Goal: Task Accomplishment & Management: Use online tool/utility

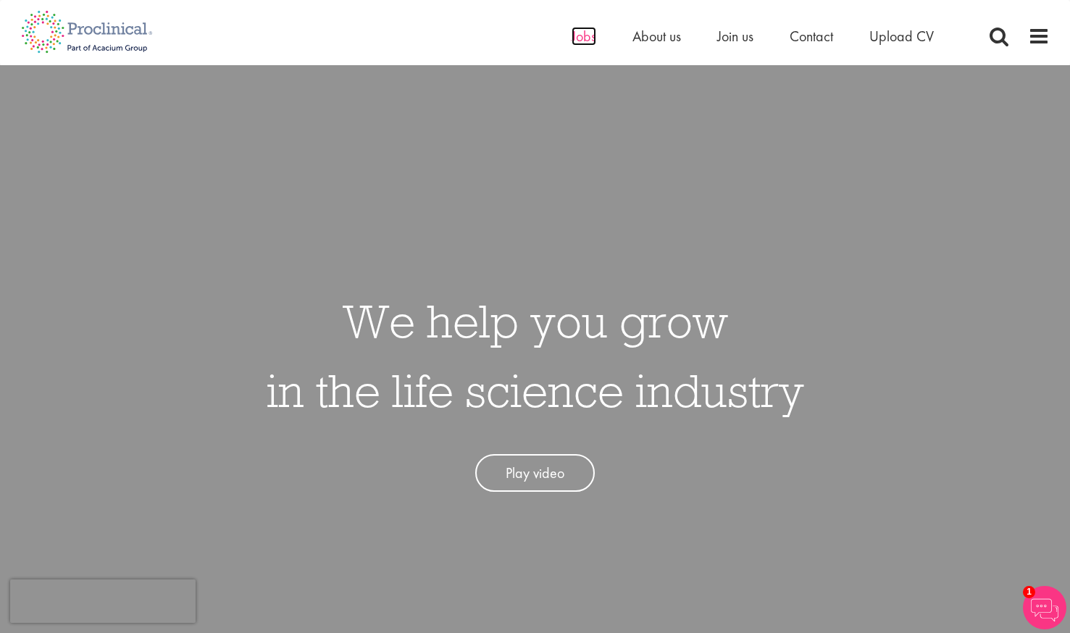
click at [583, 32] on span "Jobs" at bounding box center [584, 36] width 25 height 19
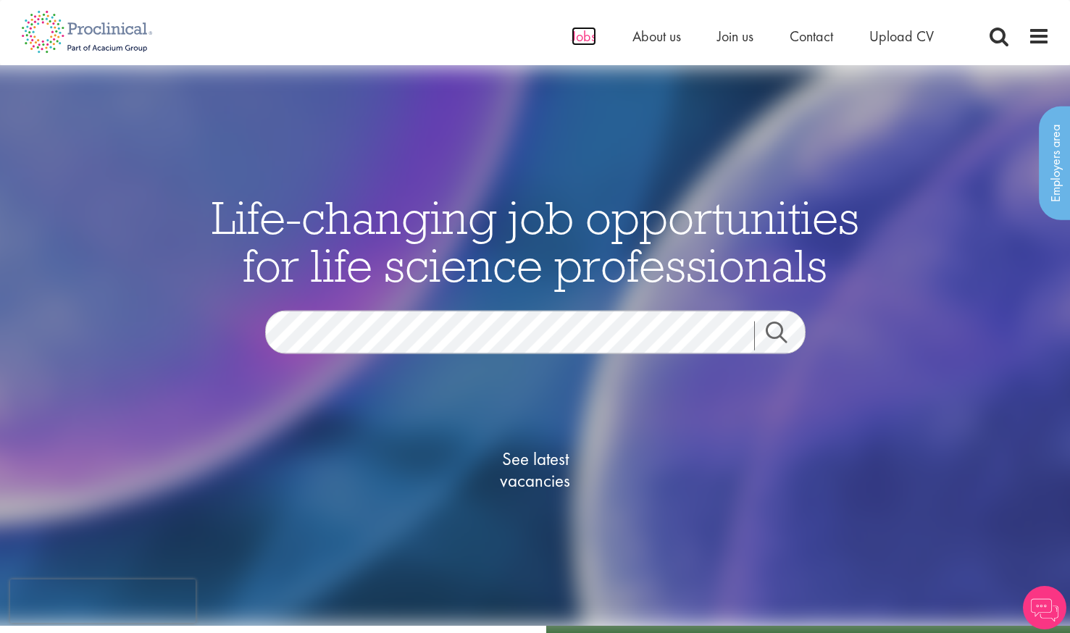
click at [589, 38] on span "Jobs" at bounding box center [584, 36] width 25 height 19
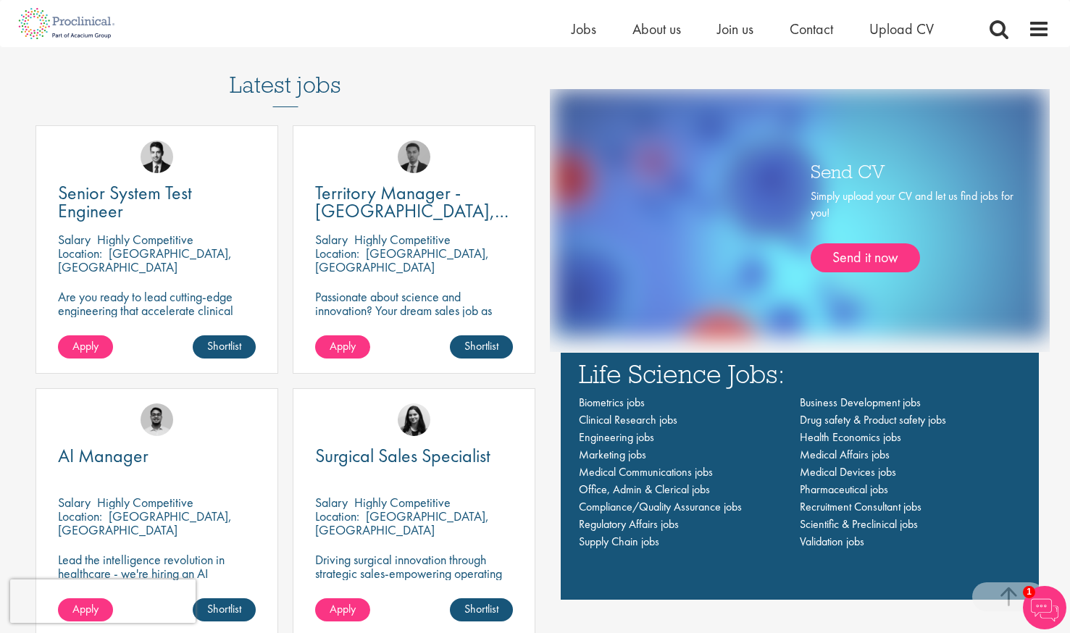
scroll to position [928, 0]
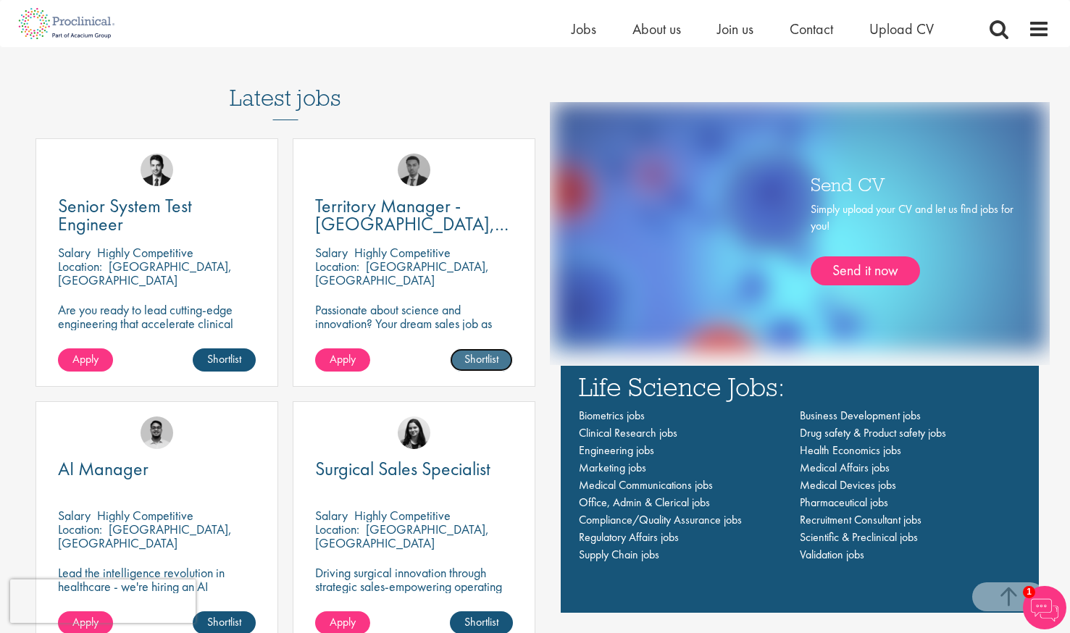
click at [496, 364] on link "Shortlist" at bounding box center [481, 359] width 63 height 23
click at [422, 212] on span "Territory Manager - [GEOGRAPHIC_DATA], [GEOGRAPHIC_DATA]" at bounding box center [411, 223] width 193 height 61
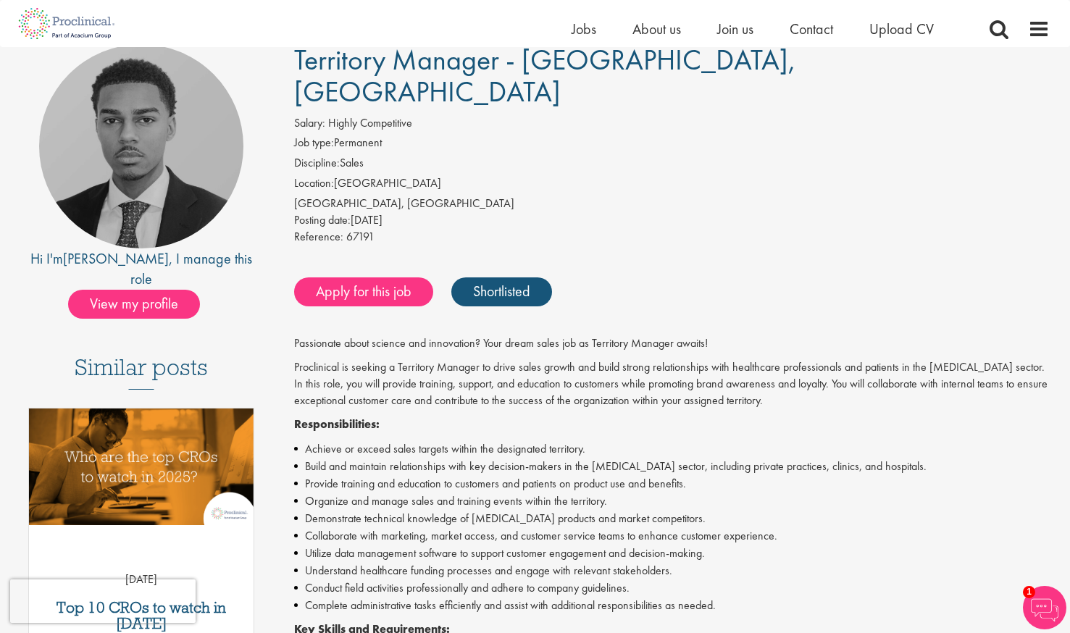
scroll to position [117, 0]
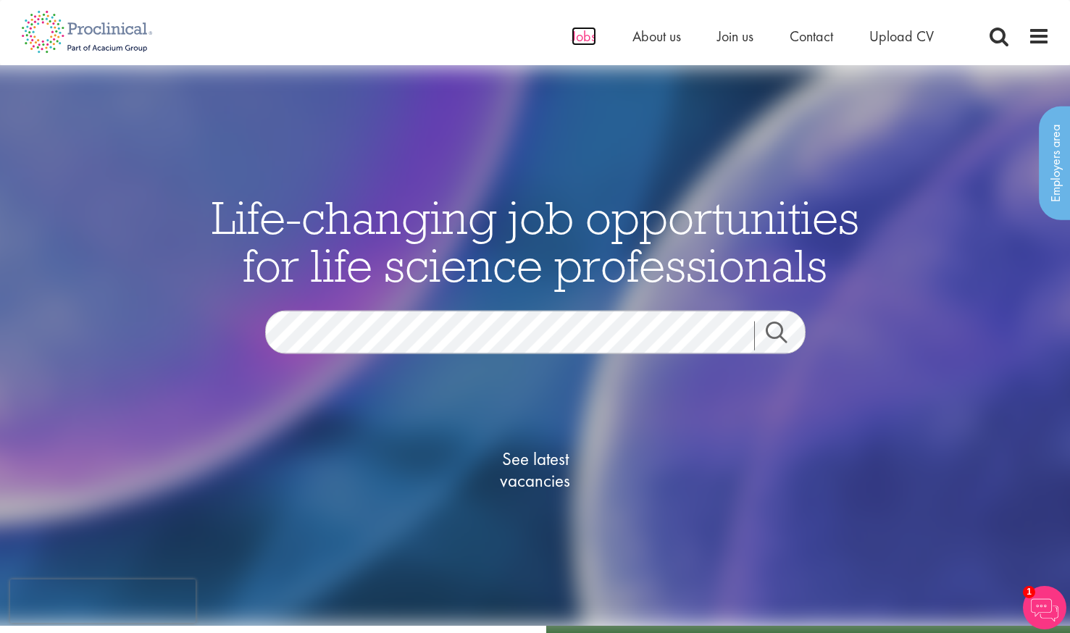
click at [589, 39] on span "Jobs" at bounding box center [584, 36] width 25 height 19
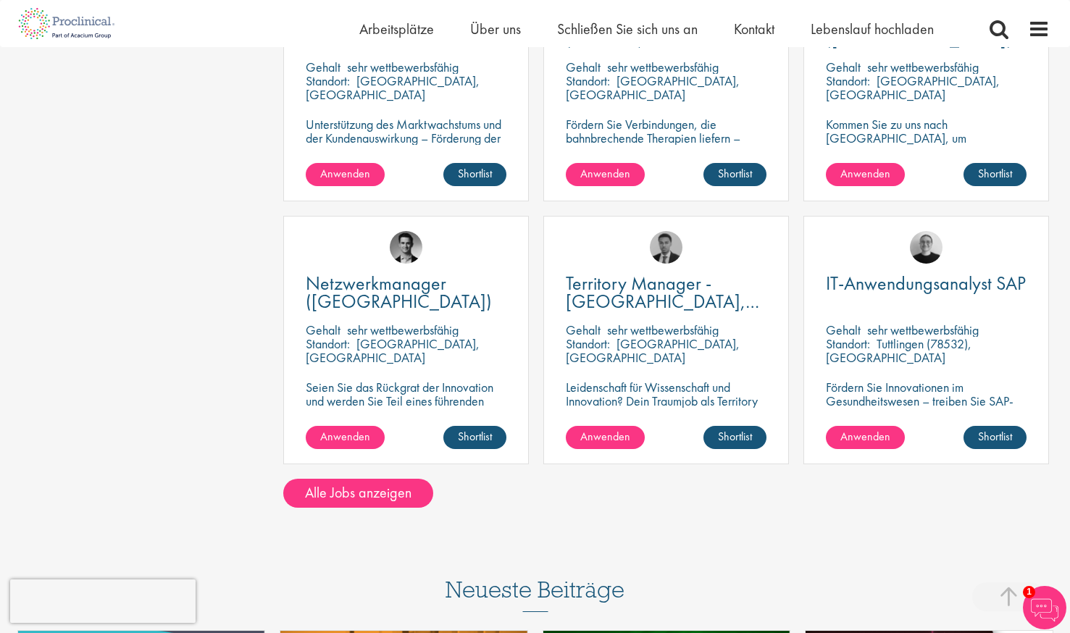
scroll to position [1050, 0]
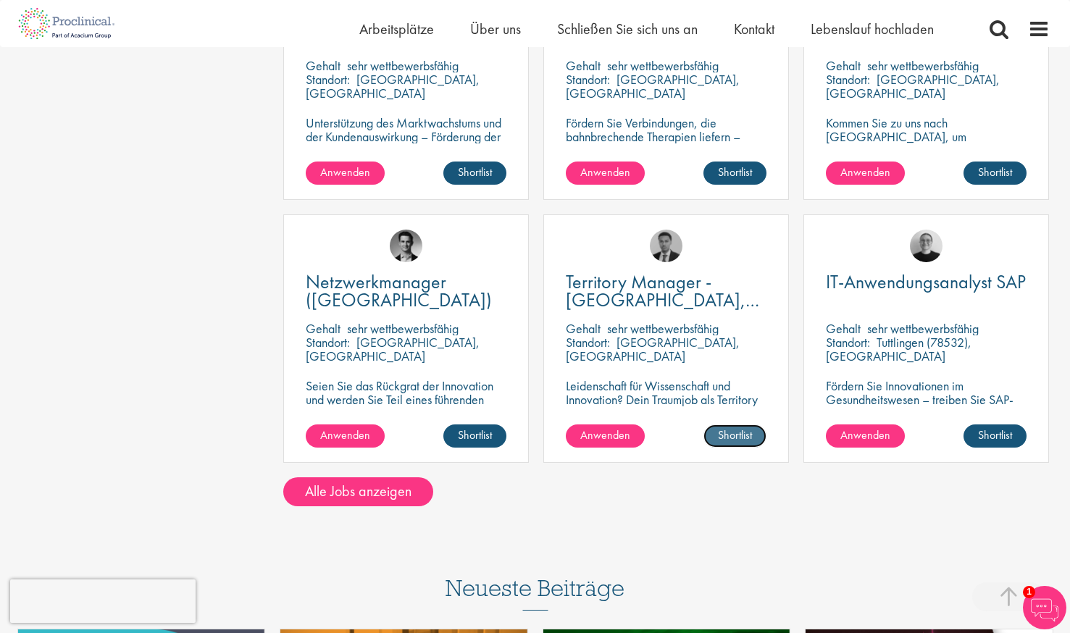
click at [727, 425] on link "Shortlist" at bounding box center [734, 436] width 63 height 23
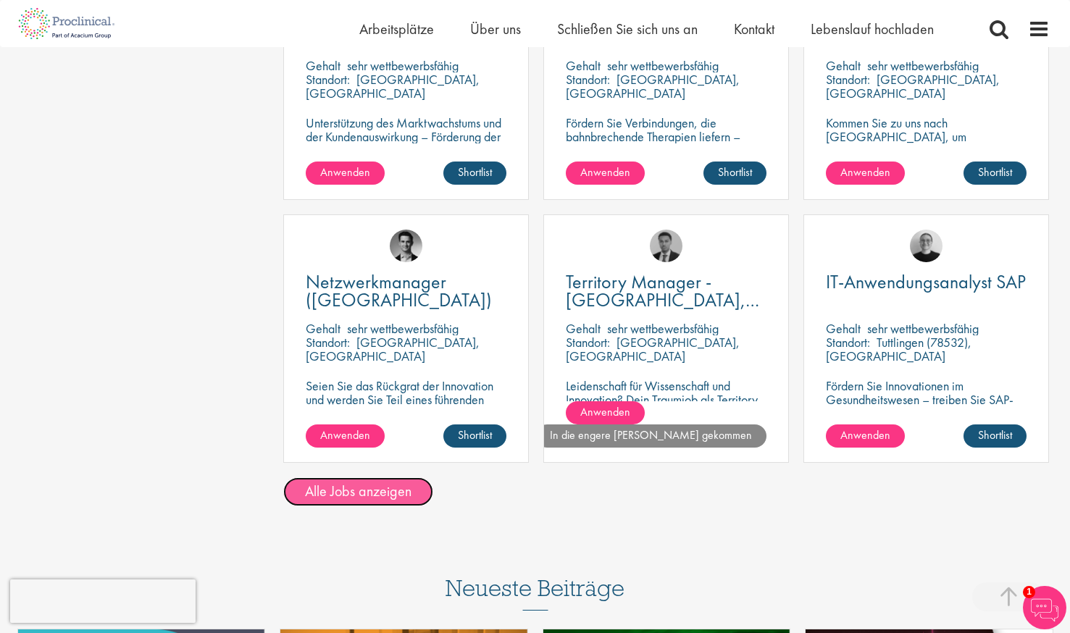
click at [396, 479] on link "Alle Jobs anzeigen" at bounding box center [358, 491] width 150 height 29
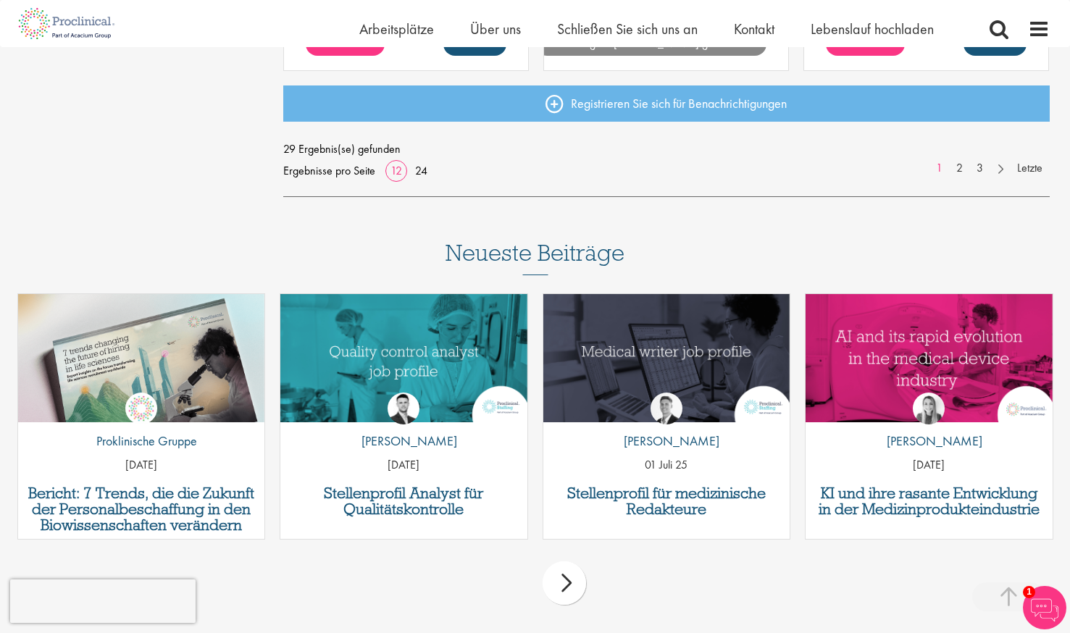
scroll to position [1283, 0]
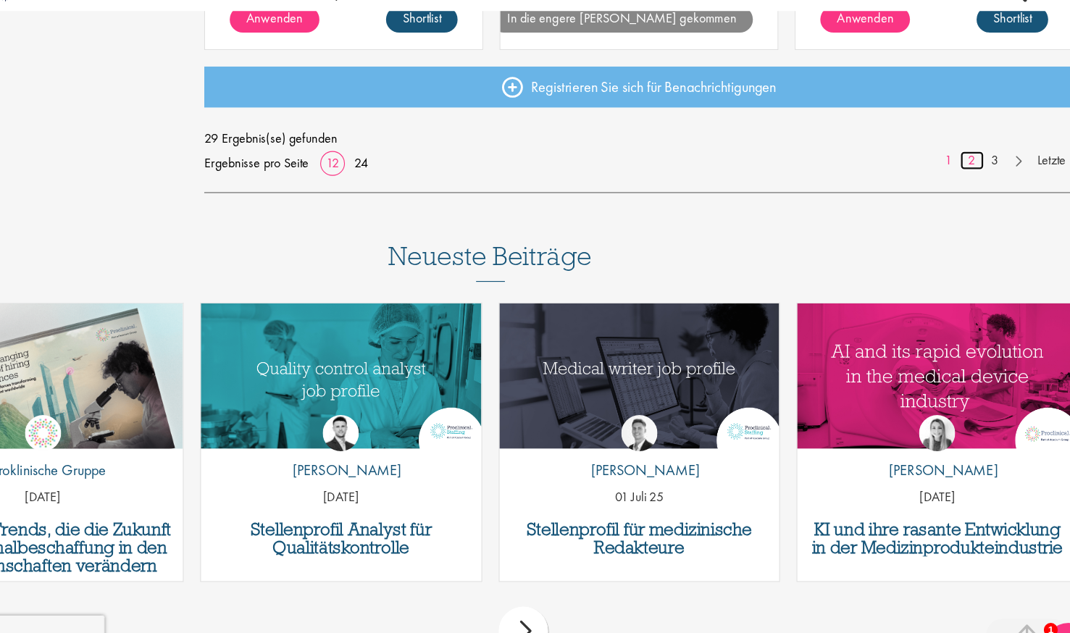
click at [964, 176] on link "2" at bounding box center [959, 178] width 21 height 17
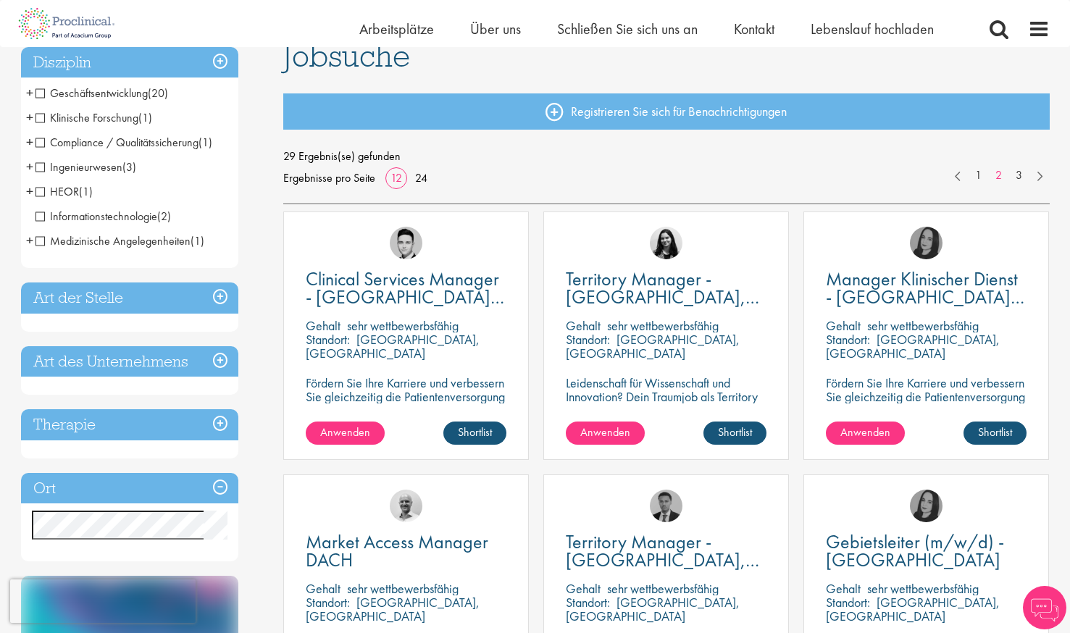
scroll to position [147, 0]
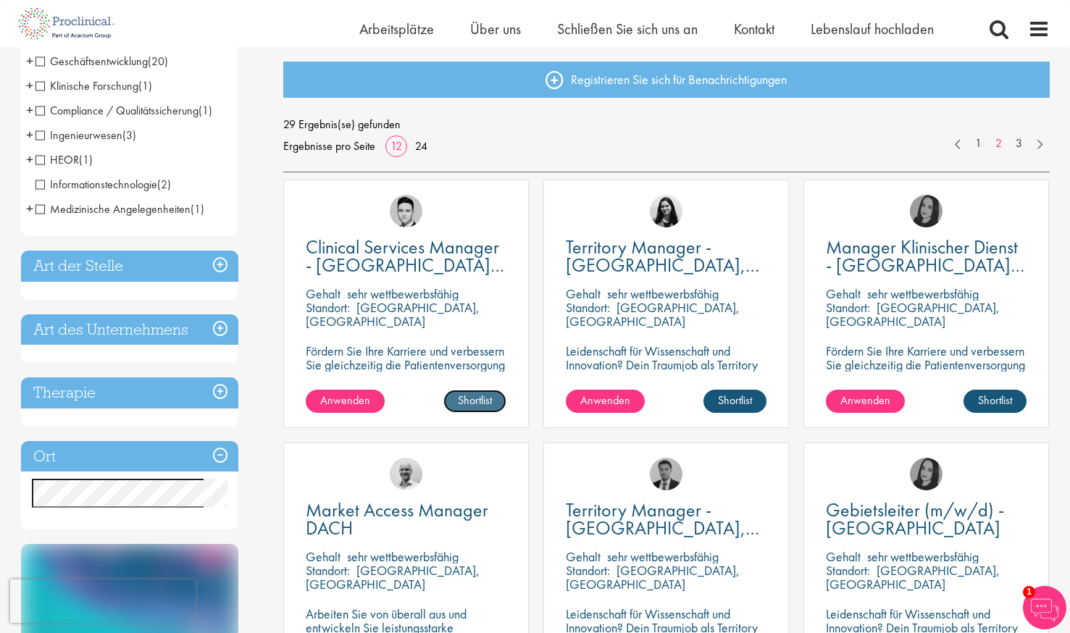
click at [472, 406] on link "Shortlist" at bounding box center [474, 401] width 63 height 23
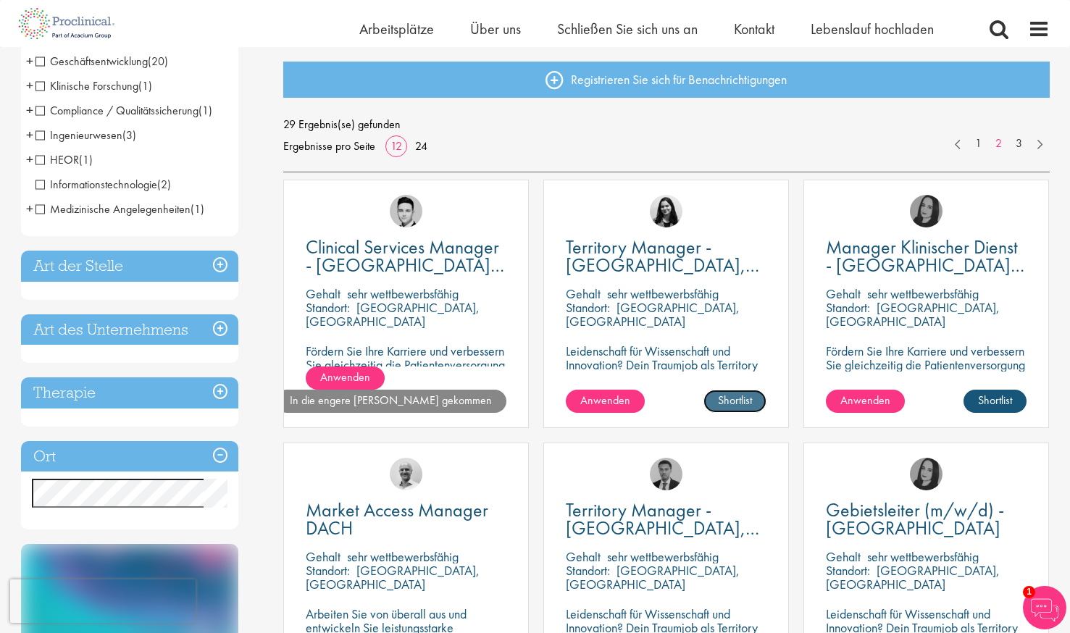
click at [721, 393] on link "Shortlist" at bounding box center [734, 401] width 63 height 23
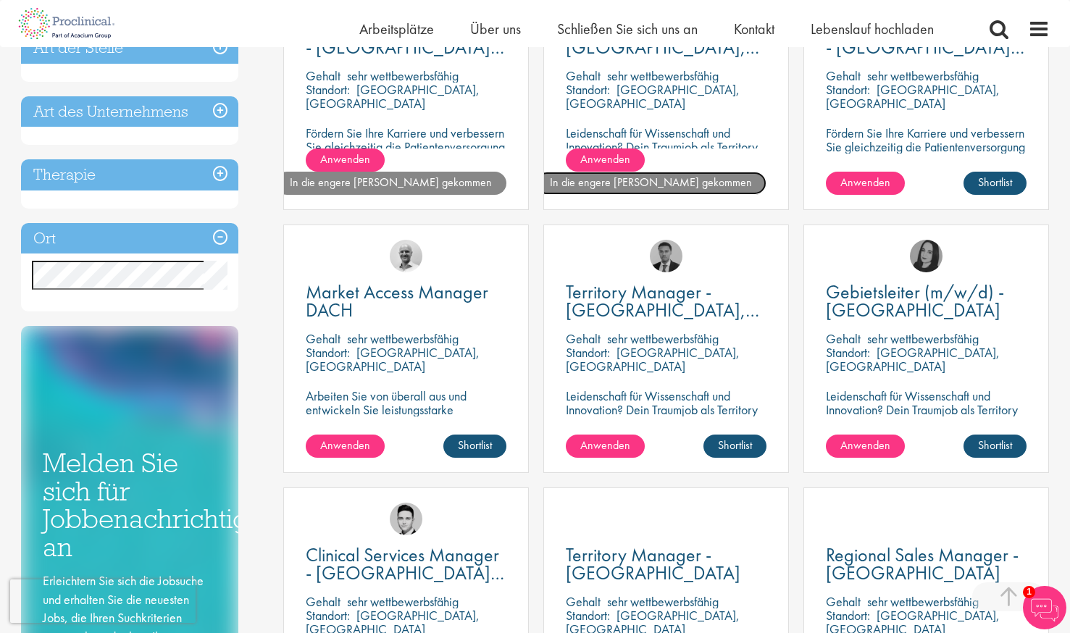
scroll to position [364, 0]
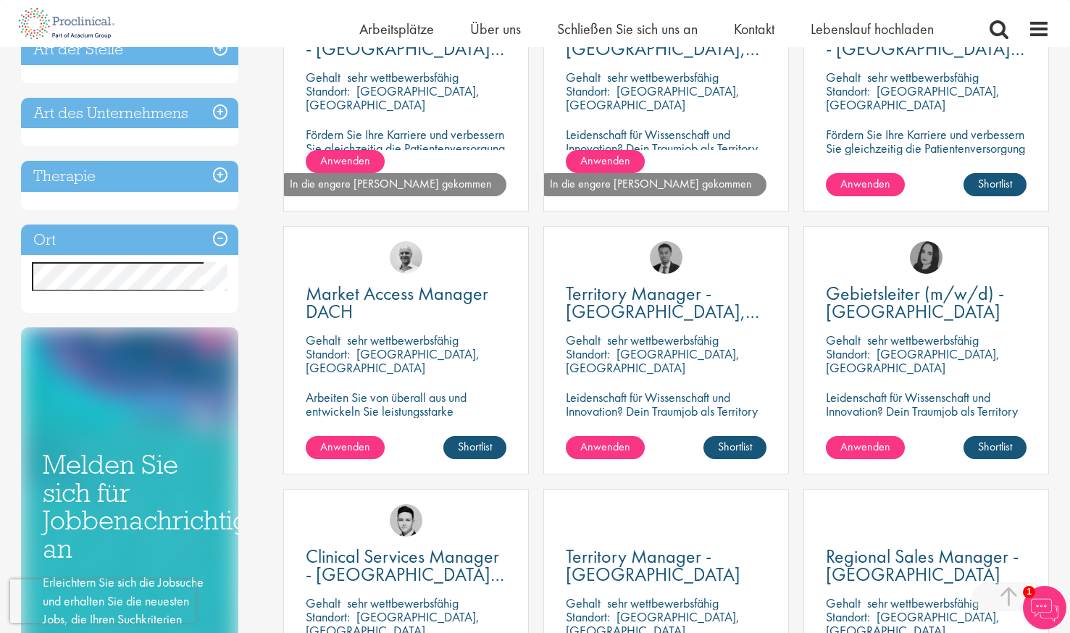
click at [758, 426] on div "Territory Manager - Oberhausen, Münster Gehalt sehr wettbewerbsfähig Standort: …" at bounding box center [666, 350] width 246 height 248
click at [767, 433] on div "Territory Manager - Oberhausen, Münster Gehalt sehr wettbewerbsfähig Standort: …" at bounding box center [666, 350] width 246 height 248
click at [738, 448] on link "Shortlist" at bounding box center [734, 447] width 63 height 23
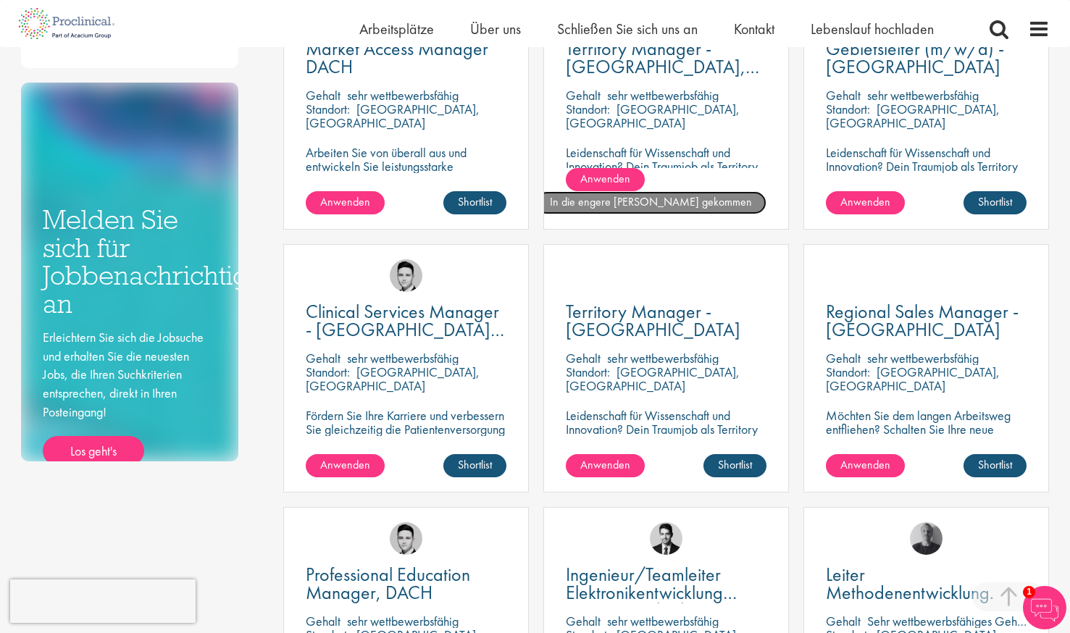
scroll to position [630, 0]
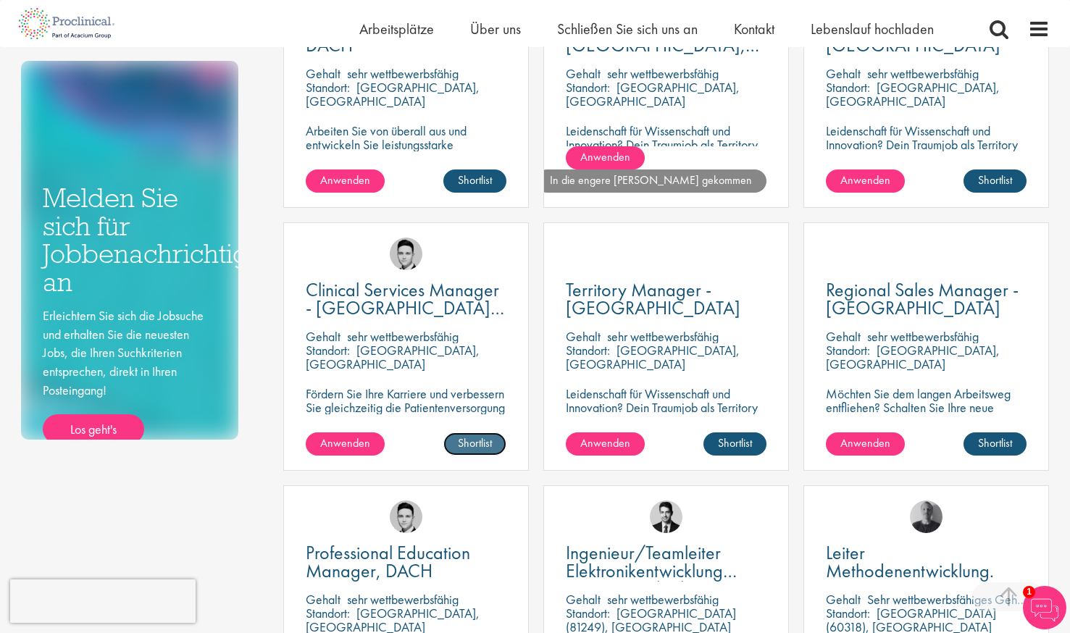
click at [483, 448] on link "Shortlist" at bounding box center [474, 444] width 63 height 23
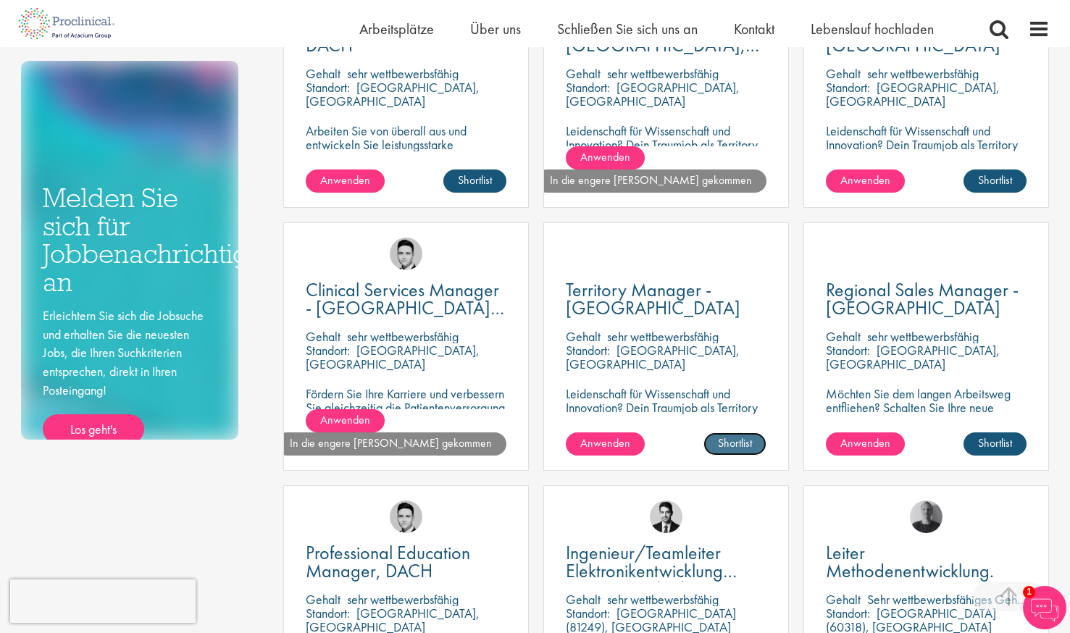
click at [739, 451] on link "Shortlist" at bounding box center [734, 444] width 63 height 23
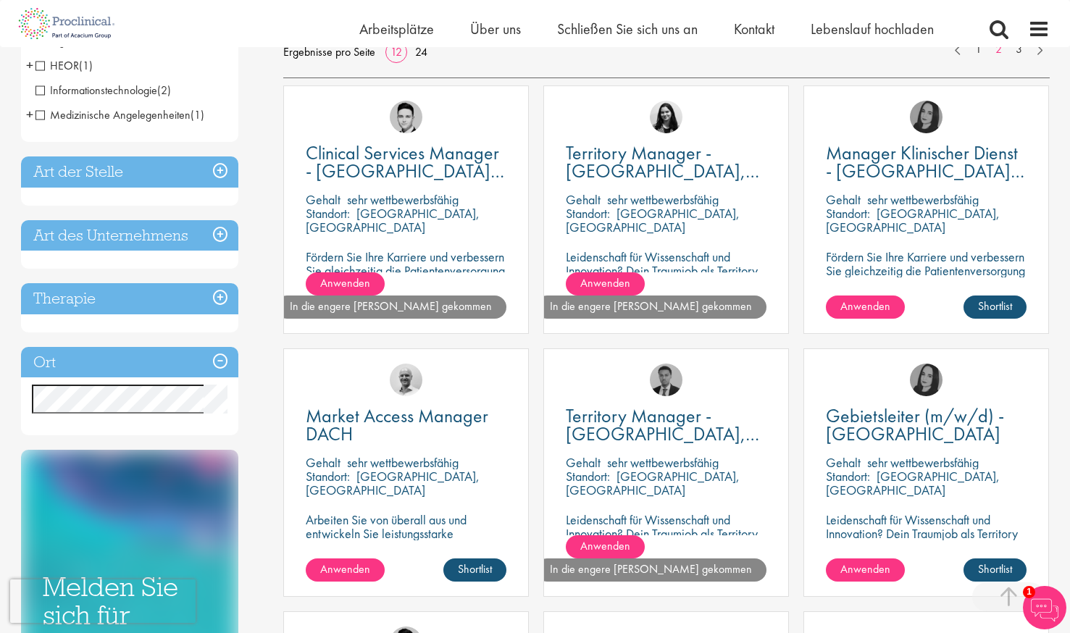
scroll to position [240, 0]
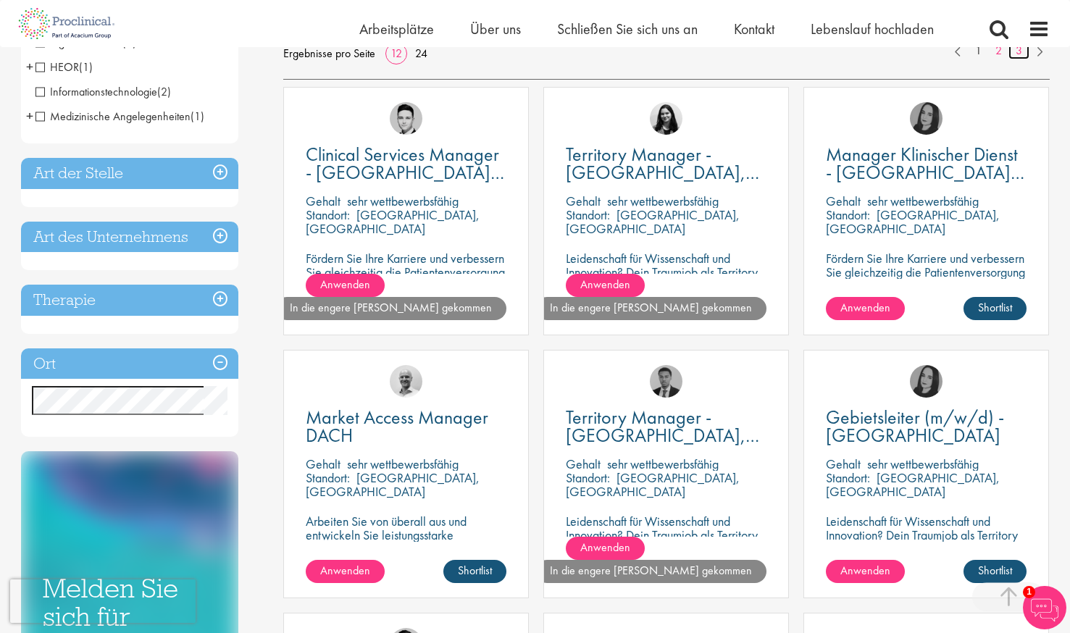
click at [1019, 57] on link "3" at bounding box center [1018, 51] width 21 height 17
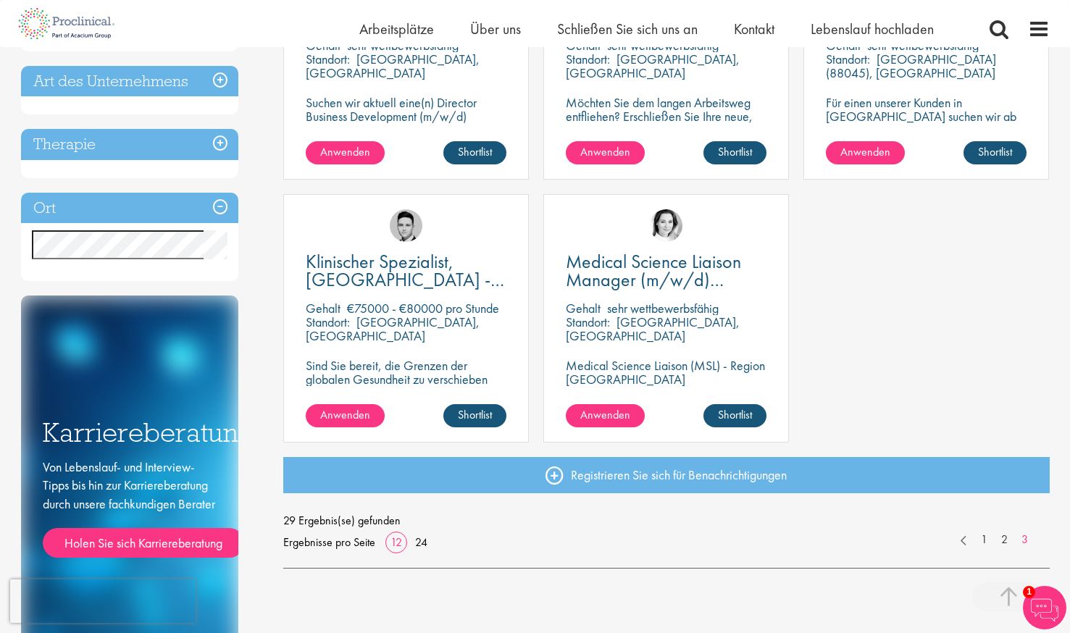
scroll to position [403, 0]
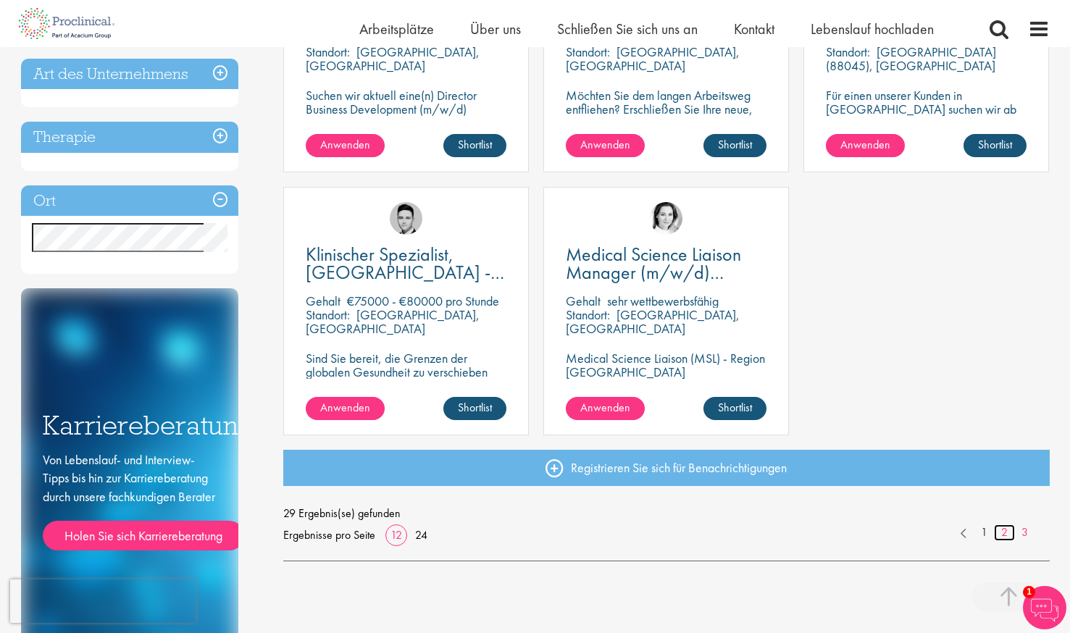
click at [1002, 533] on link "2" at bounding box center [1004, 533] width 21 height 17
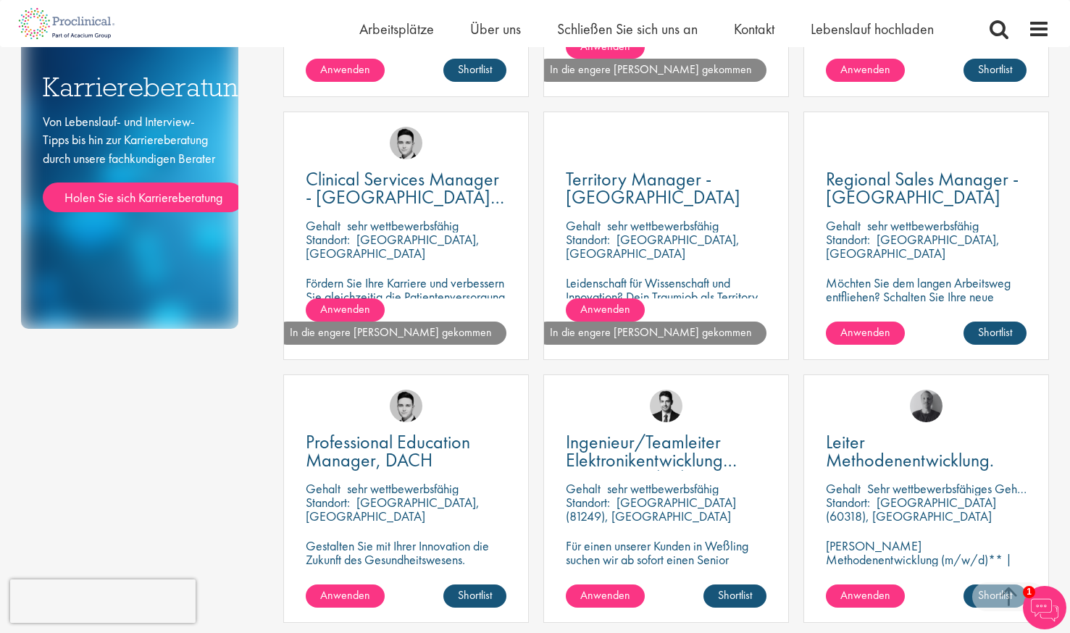
scroll to position [740, 0]
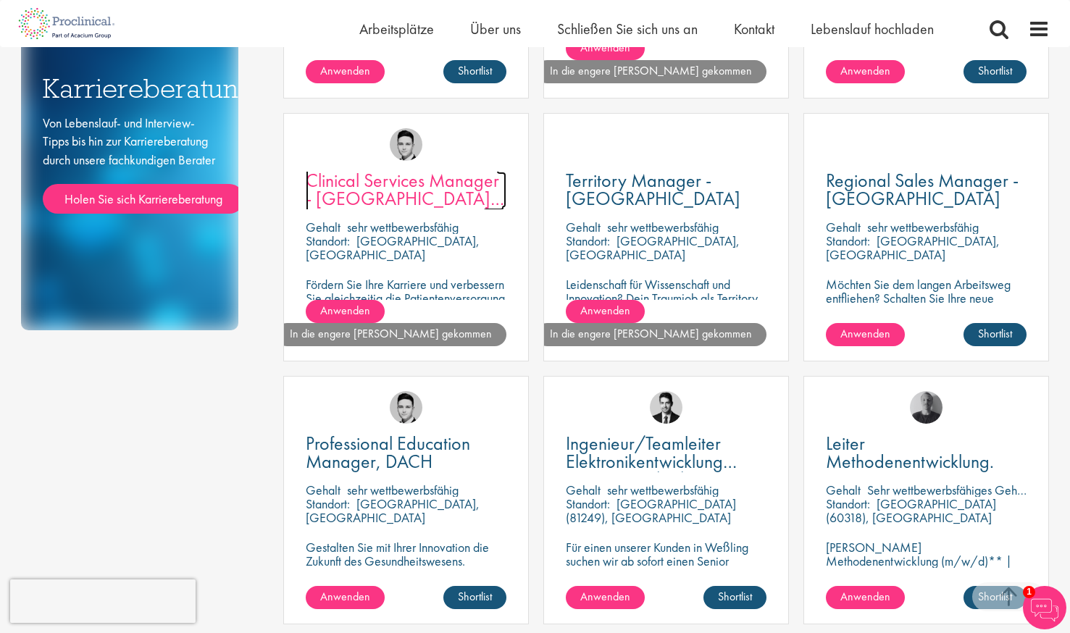
click at [461, 187] on span "Clinical Services Manager - [GEOGRAPHIC_DATA], [GEOGRAPHIC_DATA], [GEOGRAPHIC_D…" at bounding box center [405, 207] width 199 height 79
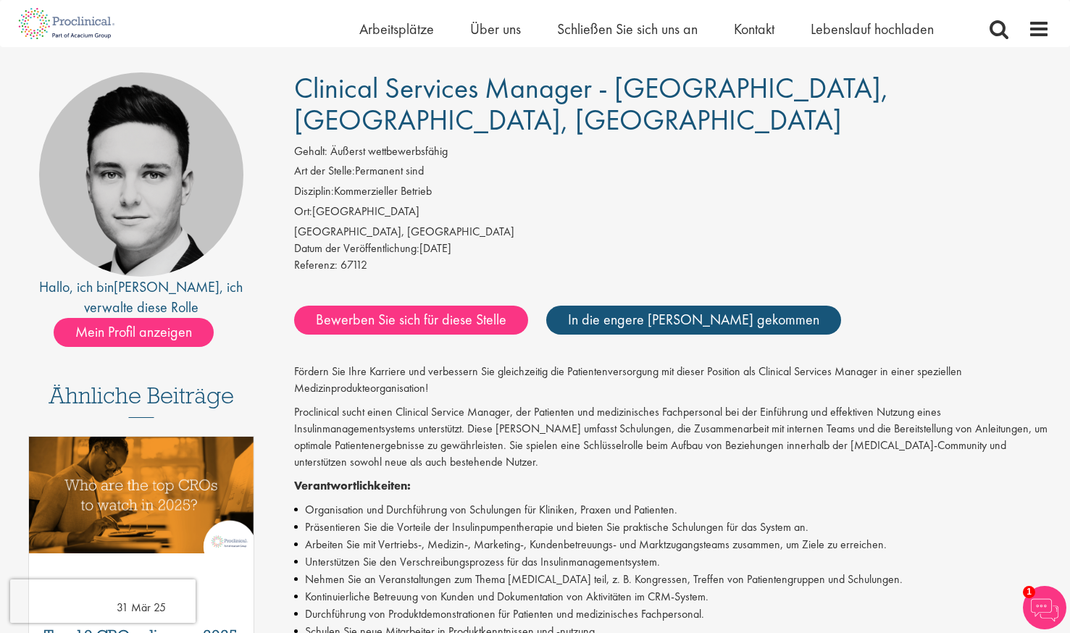
scroll to position [87, 0]
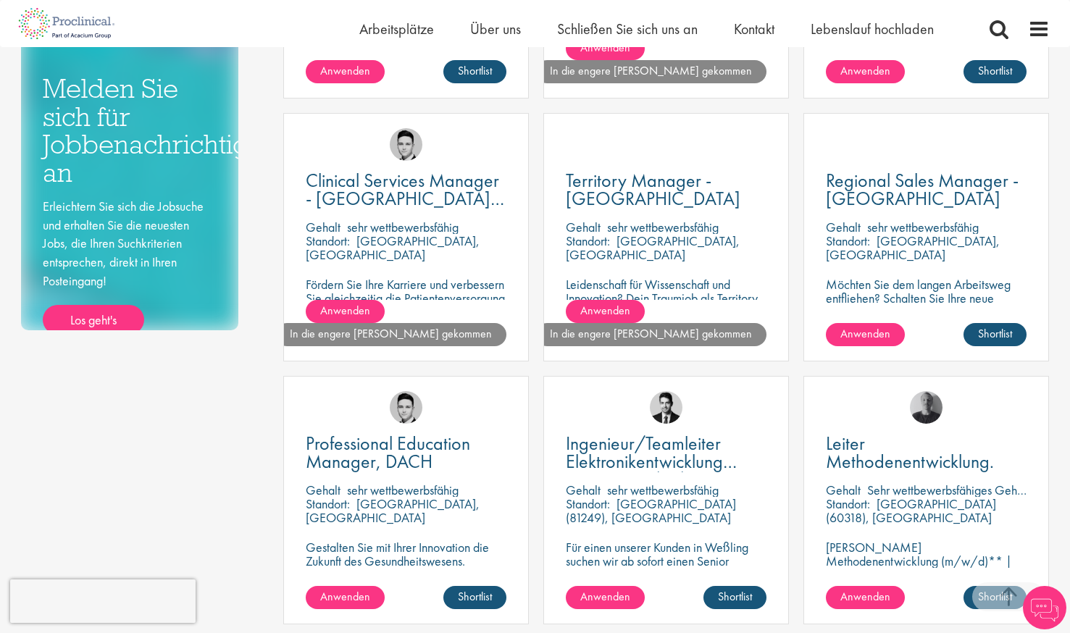
drag, startPoint x: 0, startPoint y: 0, endPoint x: 196, endPoint y: 457, distance: 497.2
click at [196, 457] on div "Discipline Business Development (20) - + Licensing (1) Sales (11) Commercial Op…" at bounding box center [535, 86] width 1051 height 1343
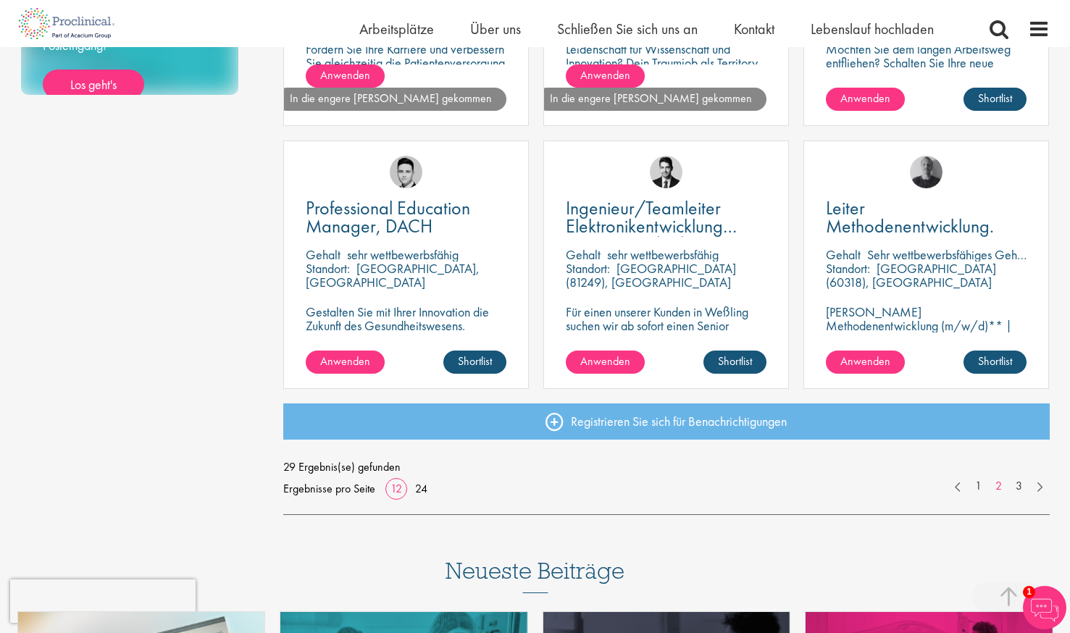
scroll to position [1021, 0]
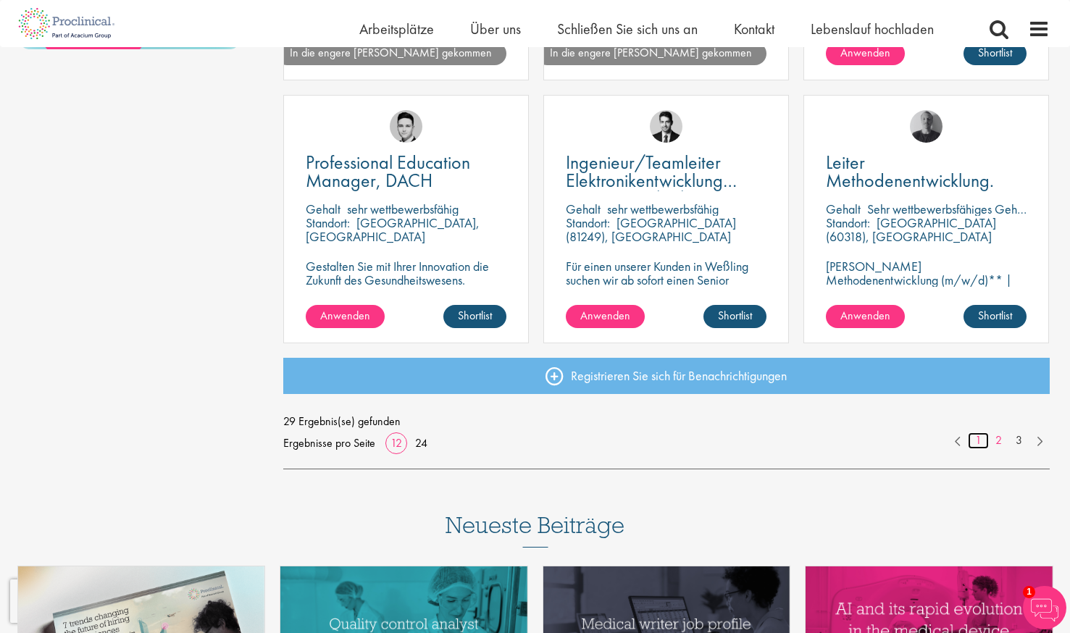
click at [980, 443] on link "1" at bounding box center [978, 441] width 21 height 17
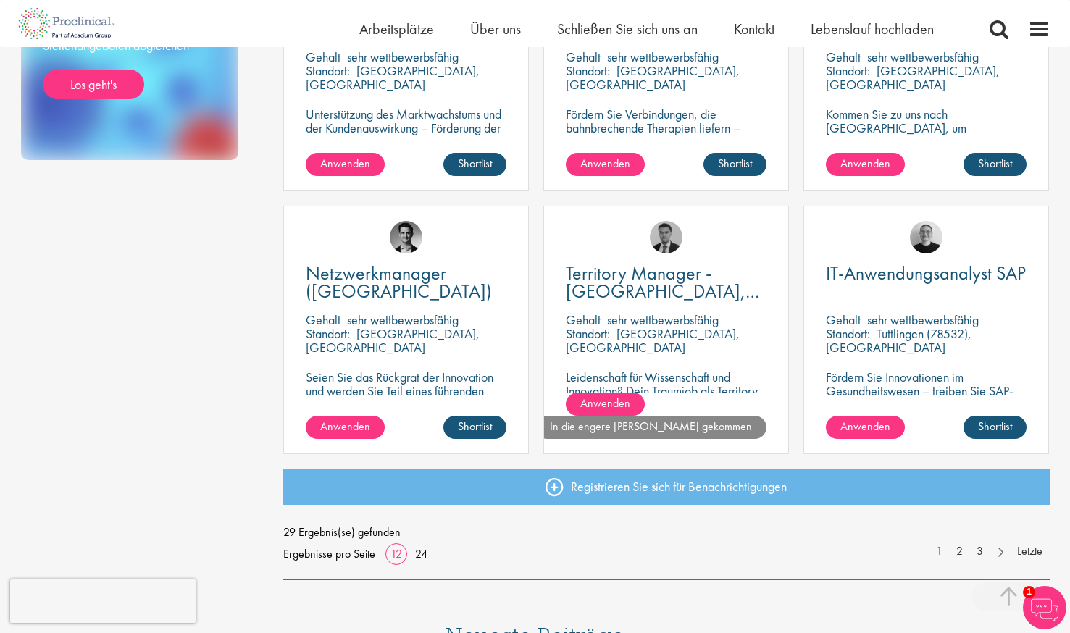
scroll to position [911, 0]
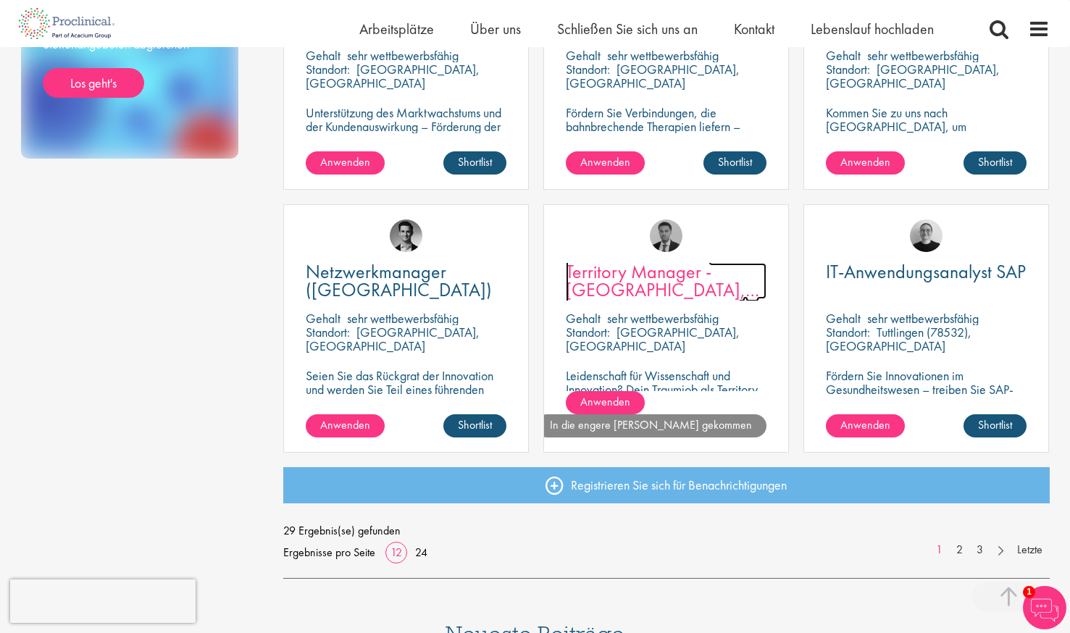
click at [666, 288] on span "Territory Manager - [GEOGRAPHIC_DATA], [GEOGRAPHIC_DATA]" at bounding box center [662, 289] width 193 height 61
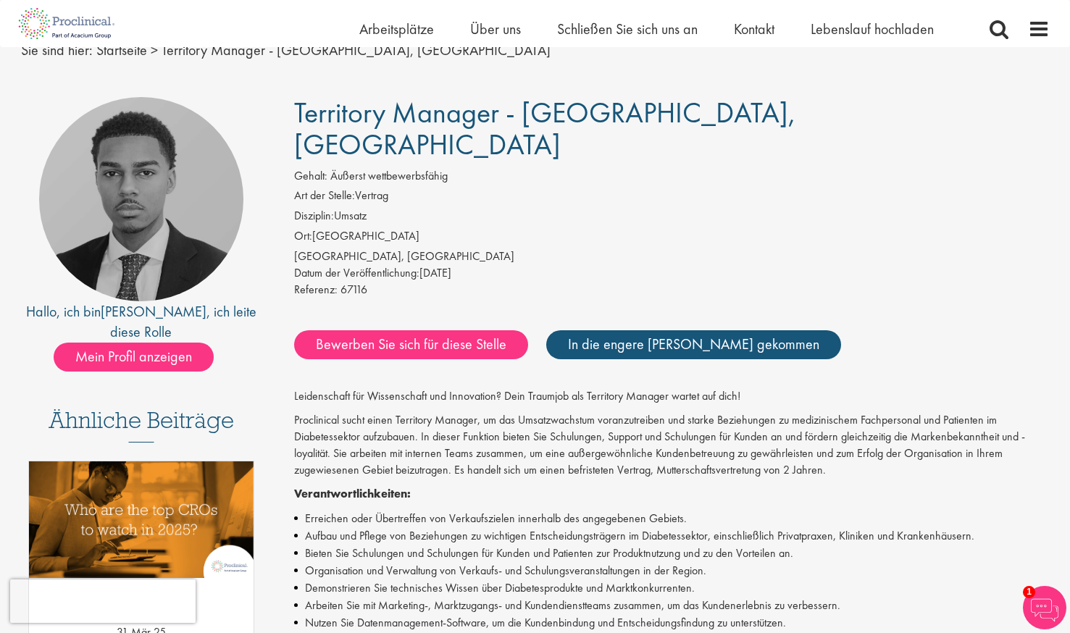
scroll to position [47, 0]
